Goal: Check status: Check status

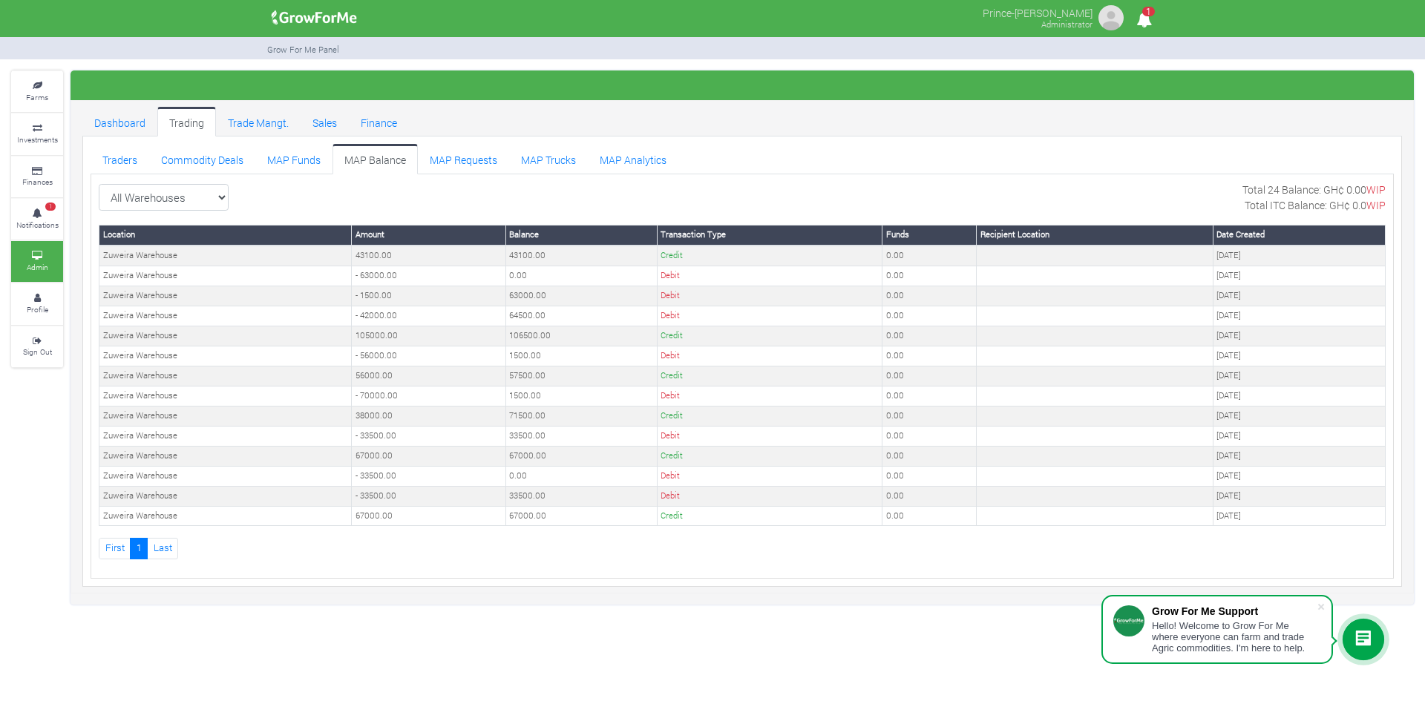
click at [352, 160] on link "MAP Balance" at bounding box center [375, 159] width 85 height 30
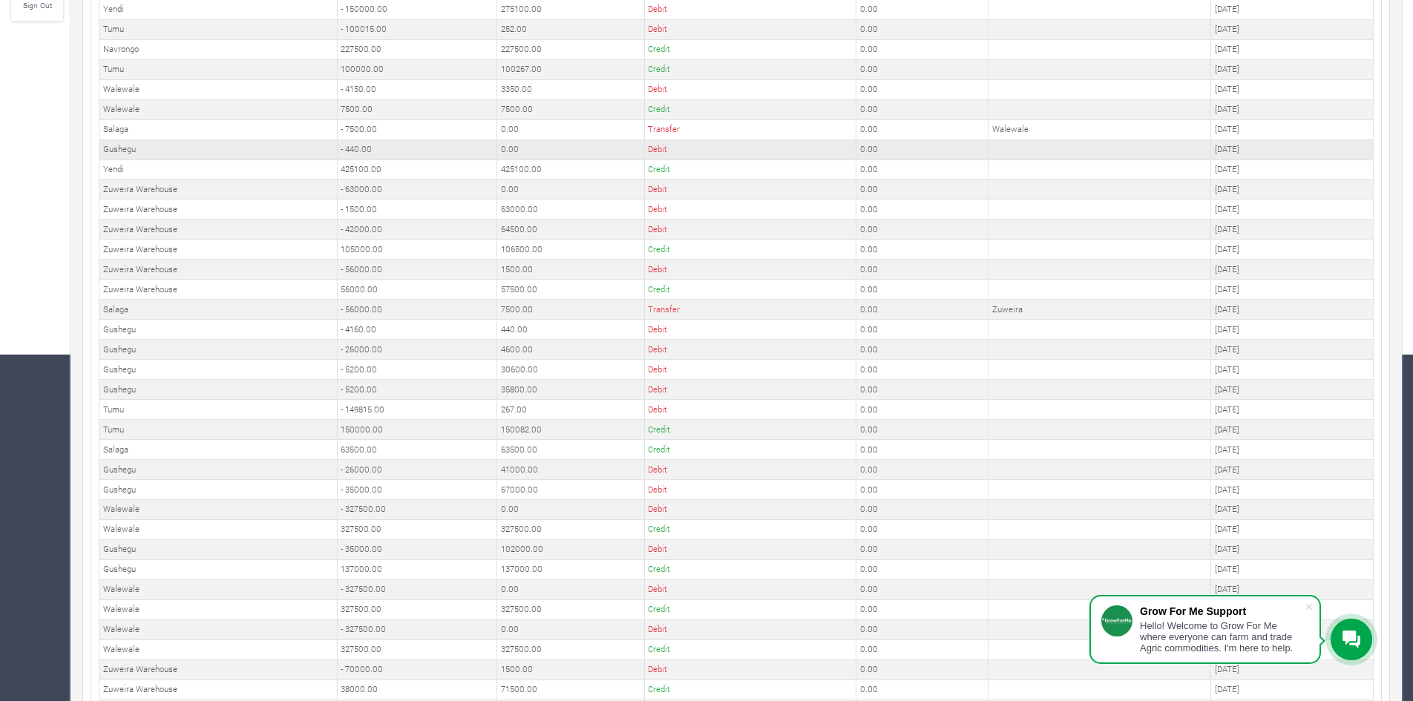
scroll to position [706, 0]
